Goal: Task Accomplishment & Management: Manage account settings

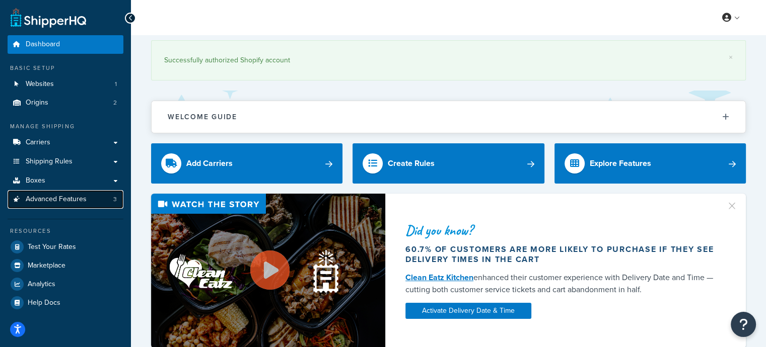
click at [74, 201] on span "Advanced Features" at bounding box center [56, 199] width 61 height 9
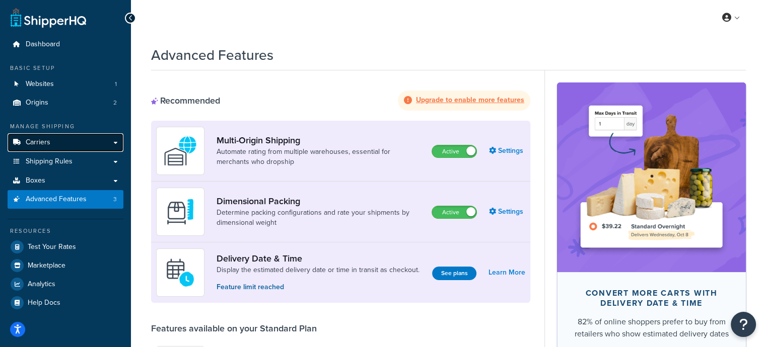
click at [68, 142] on link "Carriers" at bounding box center [66, 142] width 116 height 19
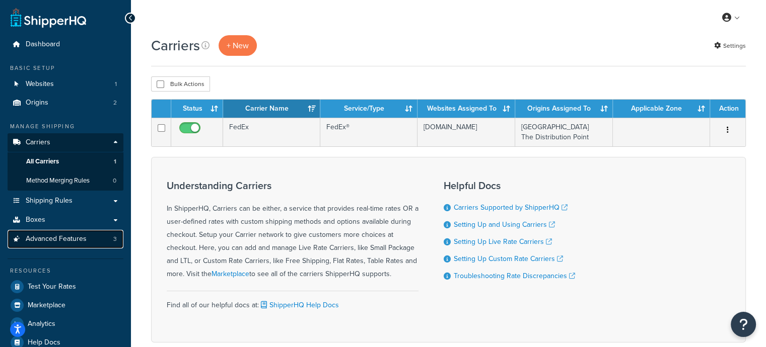
click at [33, 238] on span "Advanced Features" at bounding box center [56, 239] width 61 height 9
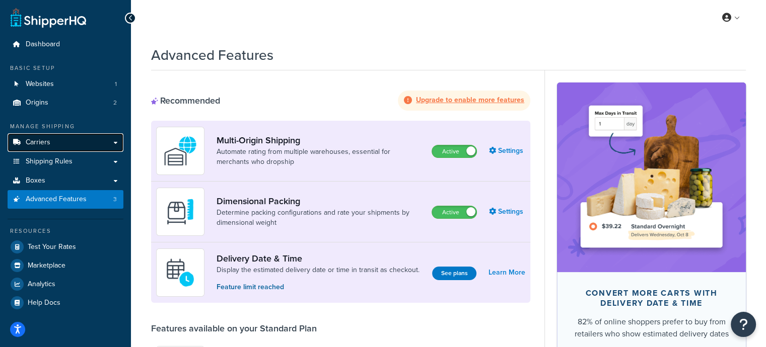
click at [48, 150] on link "Carriers" at bounding box center [66, 142] width 116 height 19
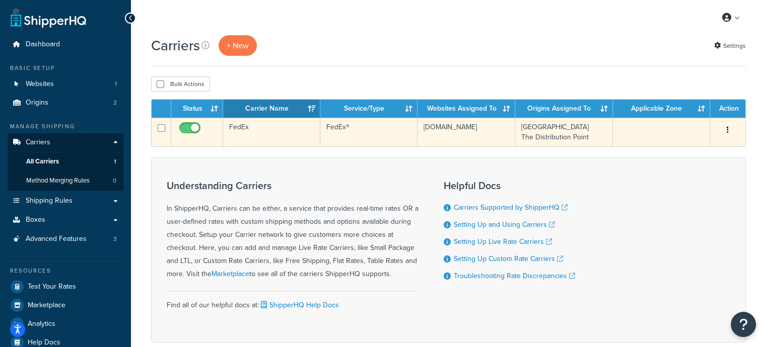
click at [280, 137] on td "FedEx" at bounding box center [271, 132] width 97 height 29
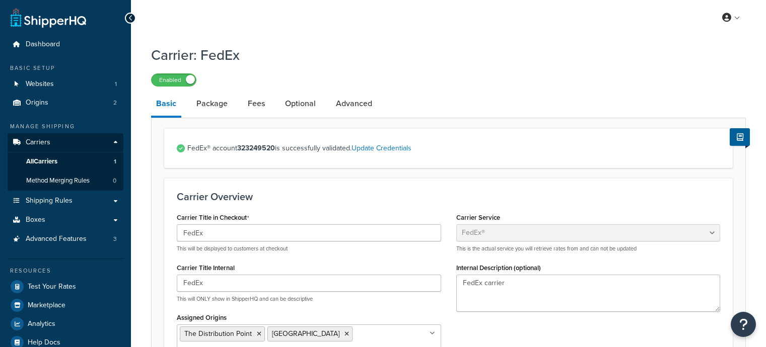
select select "fedEx"
select select "REGULAR_PICKUP"
select select "YOUR_PACKAGING"
drag, startPoint x: 207, startPoint y: 103, endPoint x: 221, endPoint y: 104, distance: 14.6
click at [208, 104] on link "Package" at bounding box center [211, 104] width 41 height 24
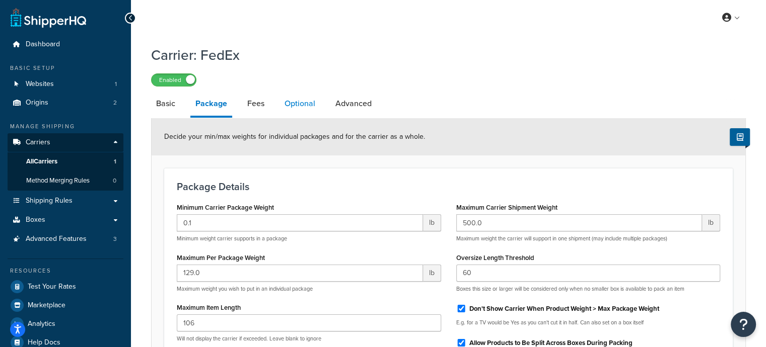
click at [298, 101] on link "Optional" at bounding box center [299, 104] width 41 height 24
select select "residential"
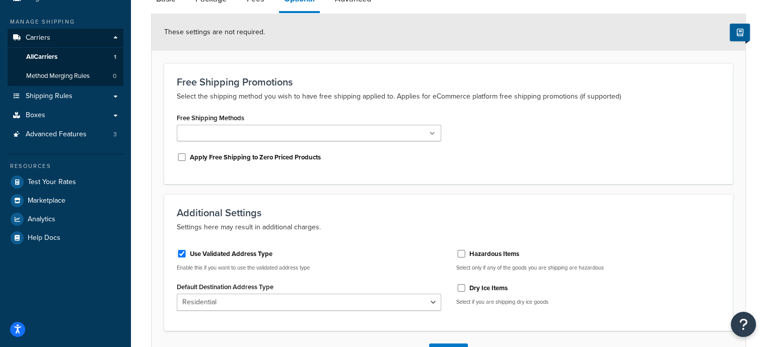
scroll to position [29, 0]
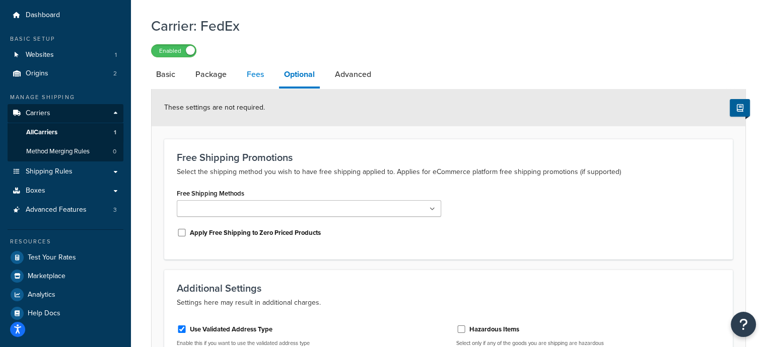
click at [253, 76] on link "Fees" at bounding box center [255, 74] width 27 height 24
select select "AFTER"
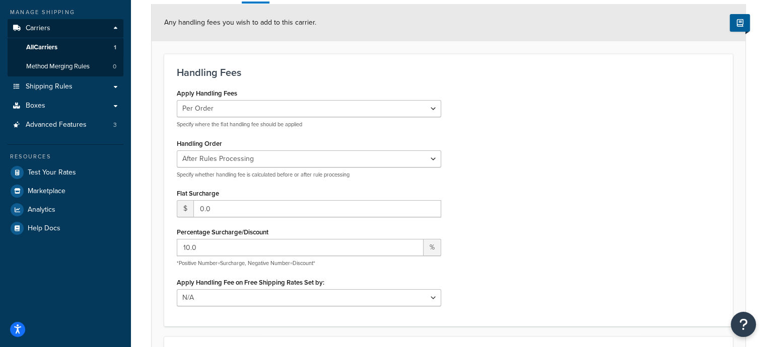
scroll to position [231, 0]
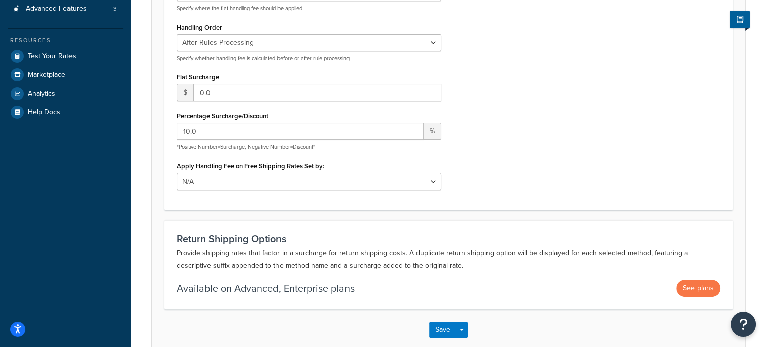
click at [152, 185] on form "Any handling fees you wish to add to this carrier. Handling Fees Apply Handling…" at bounding box center [448, 119] width 593 height 463
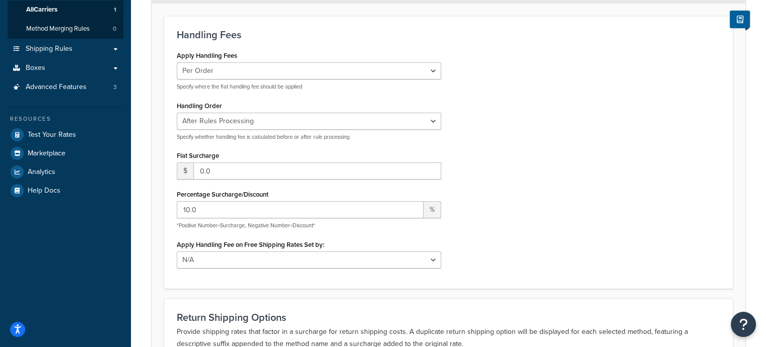
scroll to position [29, 0]
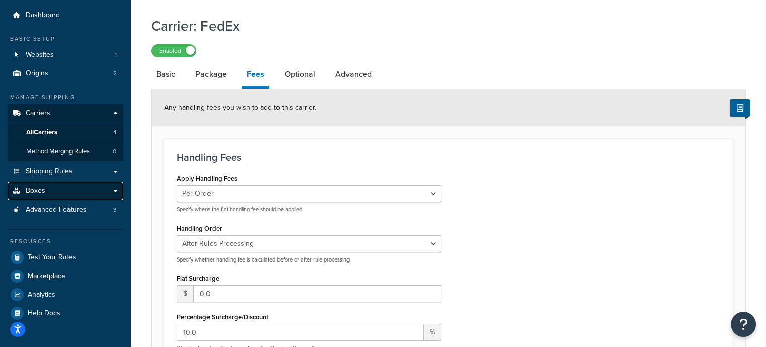
click at [53, 185] on link "Boxes" at bounding box center [66, 191] width 116 height 19
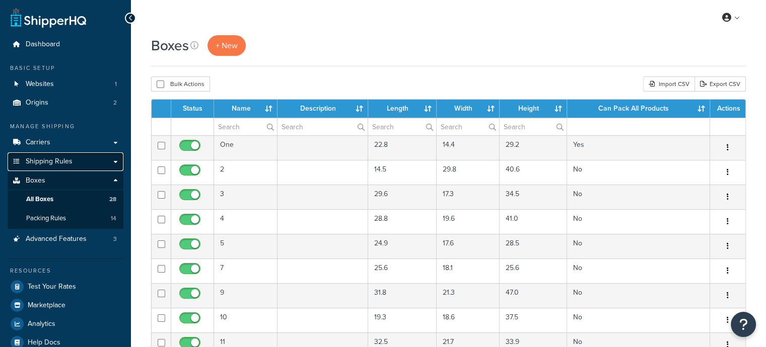
click at [70, 163] on span "Shipping Rules" at bounding box center [49, 162] width 47 height 9
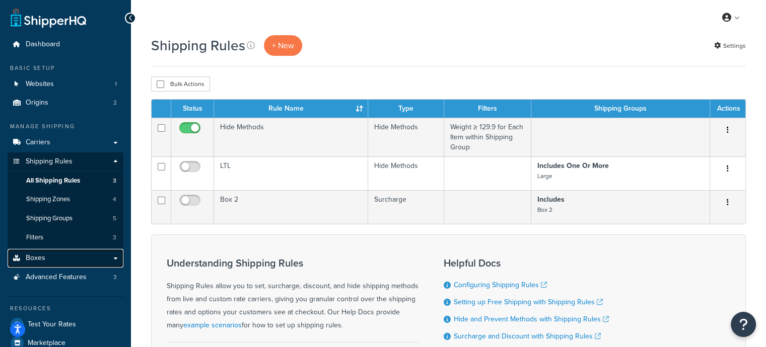
click at [44, 260] on link "Boxes" at bounding box center [66, 258] width 116 height 19
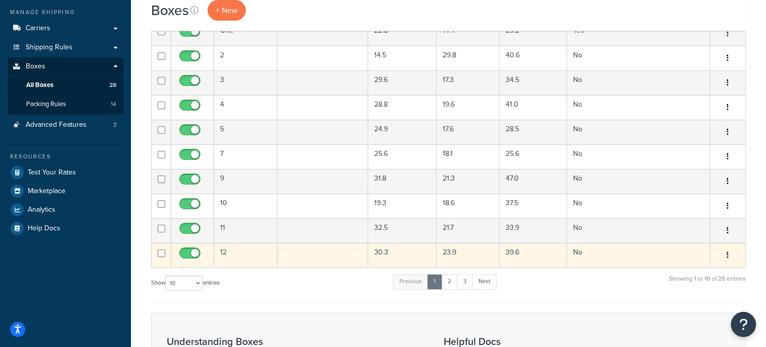
scroll to position [201, 0]
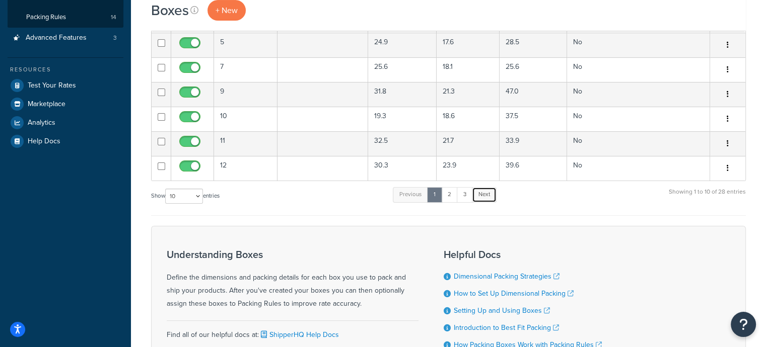
click at [485, 193] on link "Next" at bounding box center [484, 194] width 25 height 15
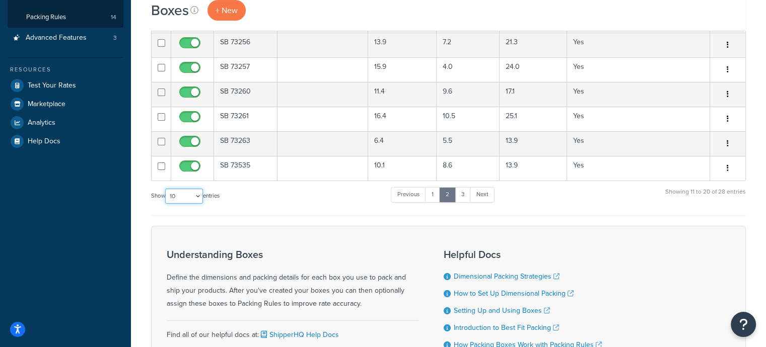
click at [181, 192] on select "10 15 25 50 100 1000" at bounding box center [184, 196] width 38 height 15
select select "1000"
click at [166, 189] on select "10 15 25 50 100 1000" at bounding box center [184, 196] width 38 height 15
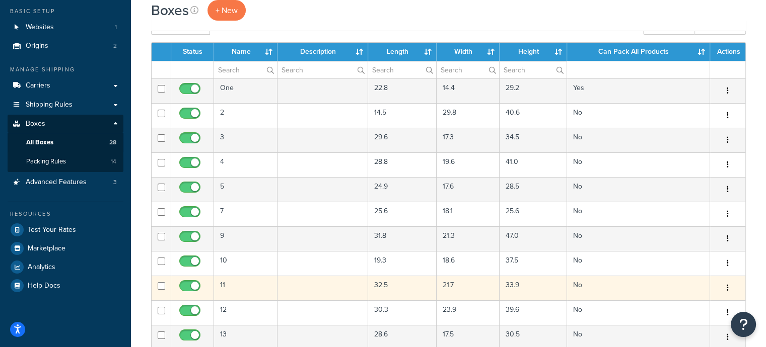
scroll to position [0, 0]
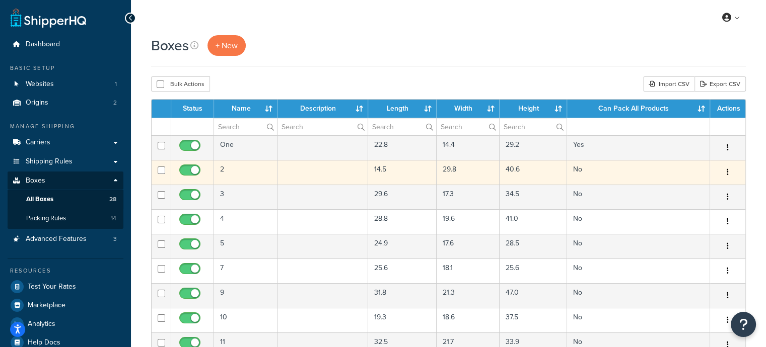
click at [287, 169] on td at bounding box center [322, 172] width 91 height 25
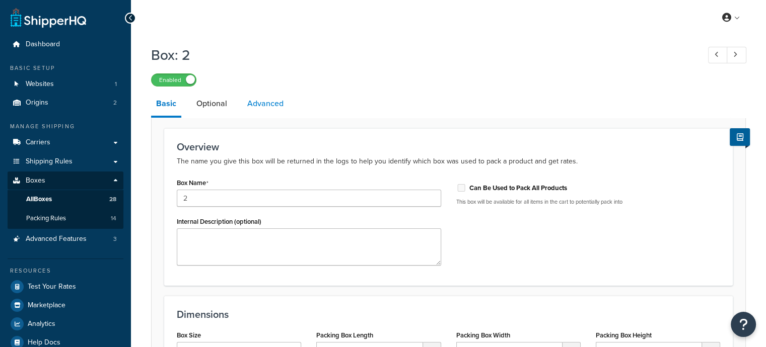
click at [254, 114] on link "Advanced" at bounding box center [265, 104] width 46 height 24
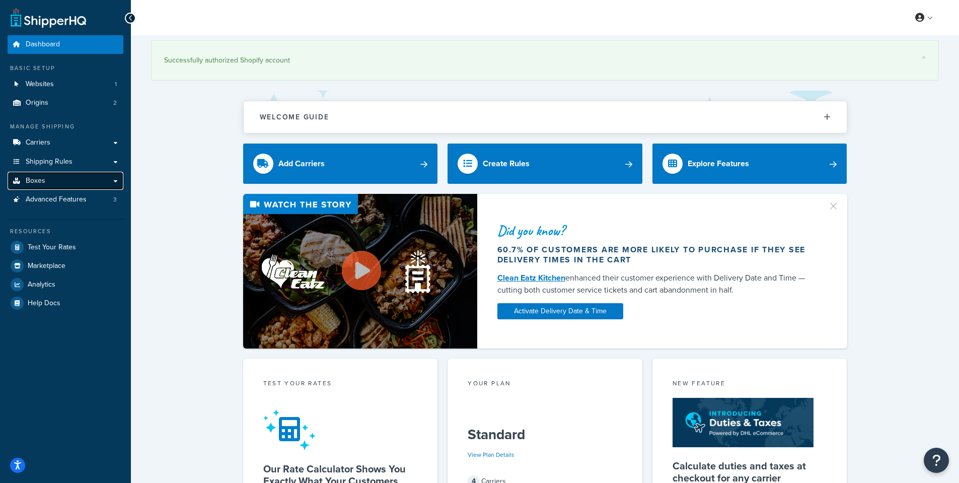
click at [39, 184] on span "Boxes" at bounding box center [36, 181] width 20 height 9
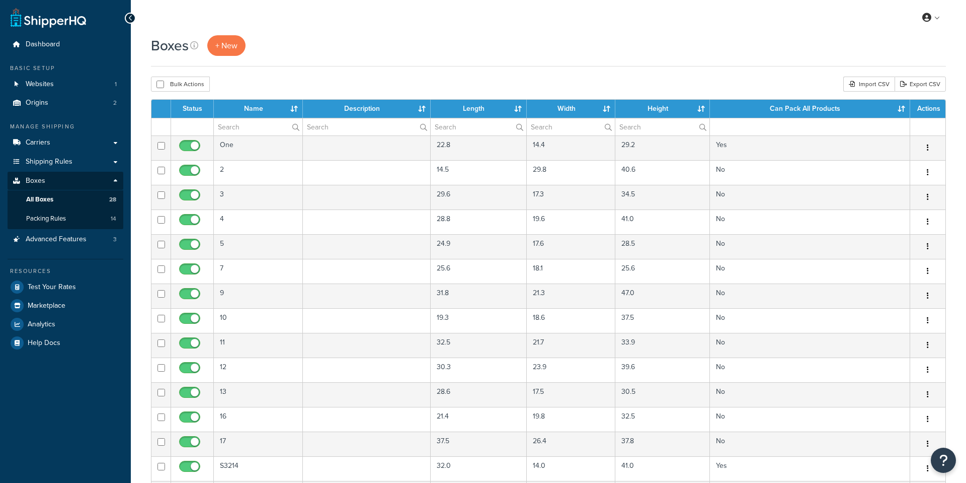
select select "1000"
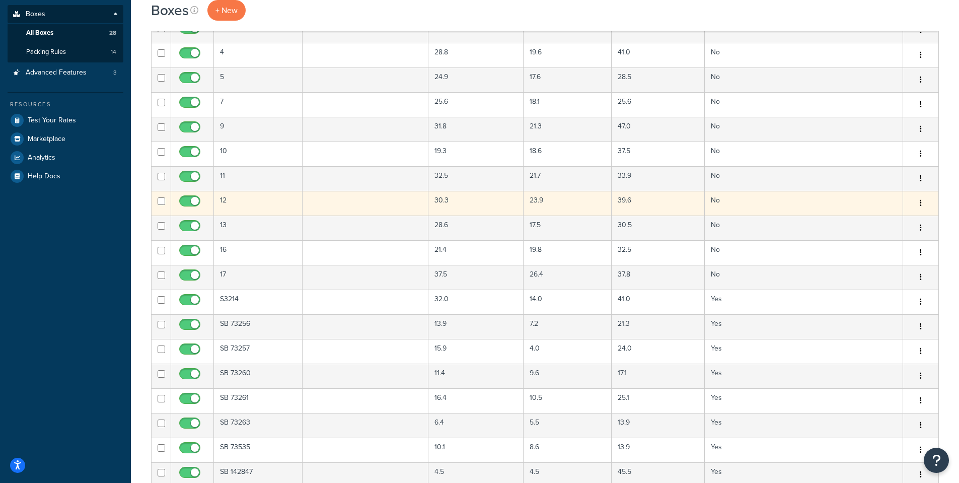
scroll to position [151, 0]
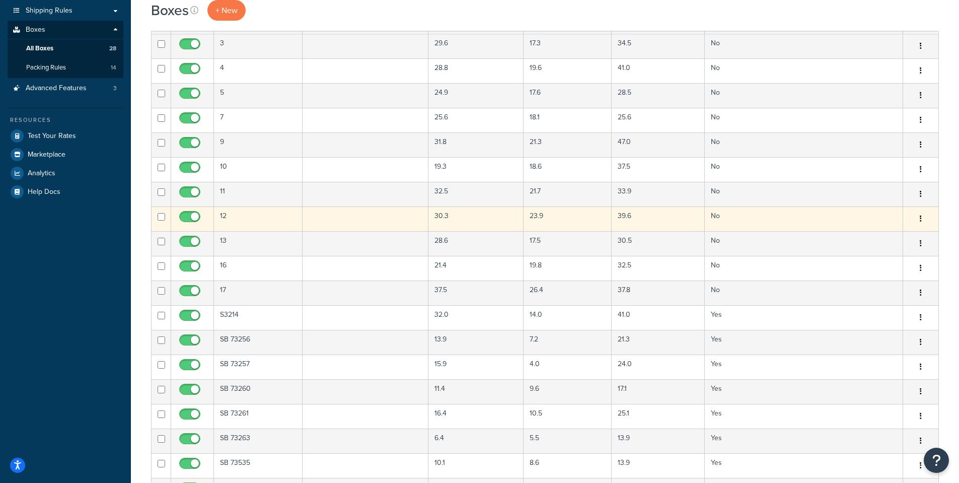
click at [381, 219] on td at bounding box center [366, 218] width 126 height 25
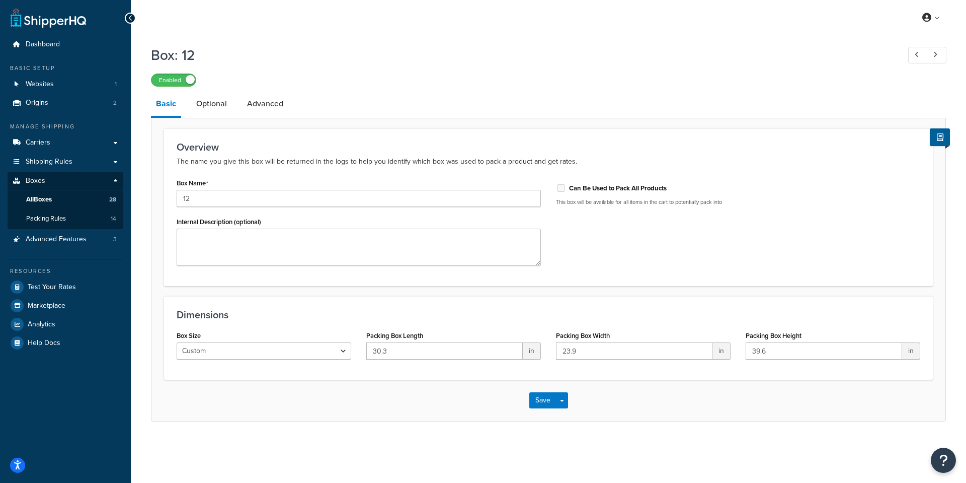
click at [659, 399] on div "Save Save Dropdown Save and Edit Save and Duplicate Save and Create New" at bounding box center [549, 400] width 794 height 41
click at [210, 103] on link "Optional" at bounding box center [211, 104] width 41 height 24
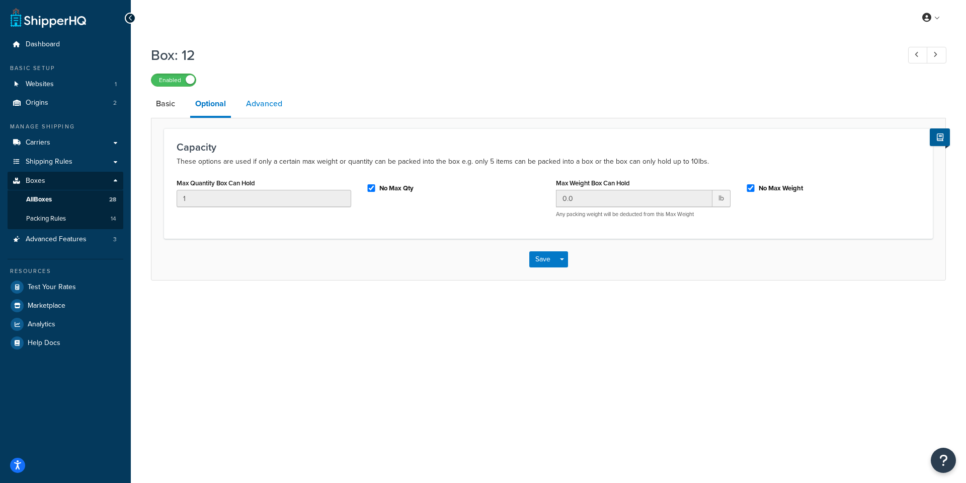
click at [257, 110] on link "Advanced" at bounding box center [264, 104] width 46 height 24
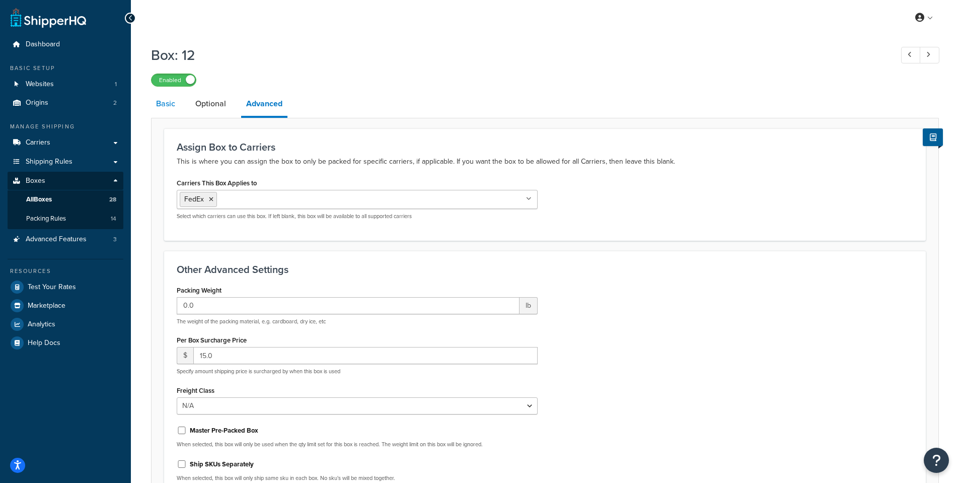
click at [169, 100] on link "Basic" at bounding box center [165, 104] width 29 height 24
